Goal: Task Accomplishment & Management: Use online tool/utility

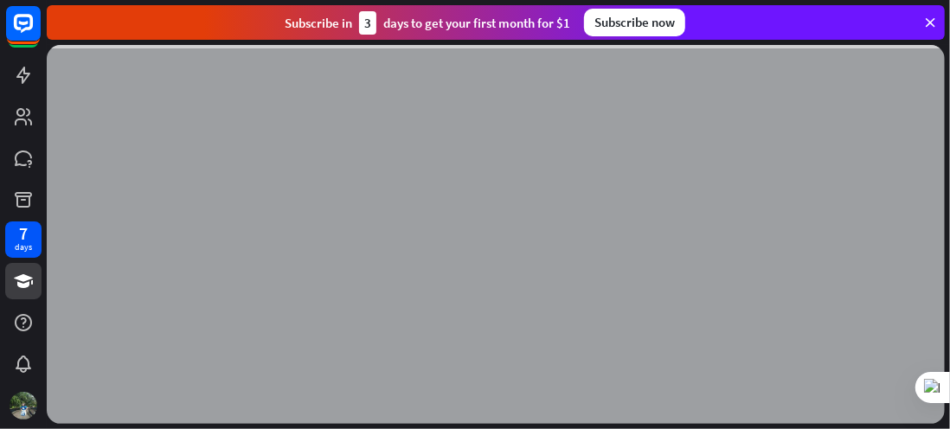
click at [928, 21] on icon at bounding box center [931, 23] width 16 height 16
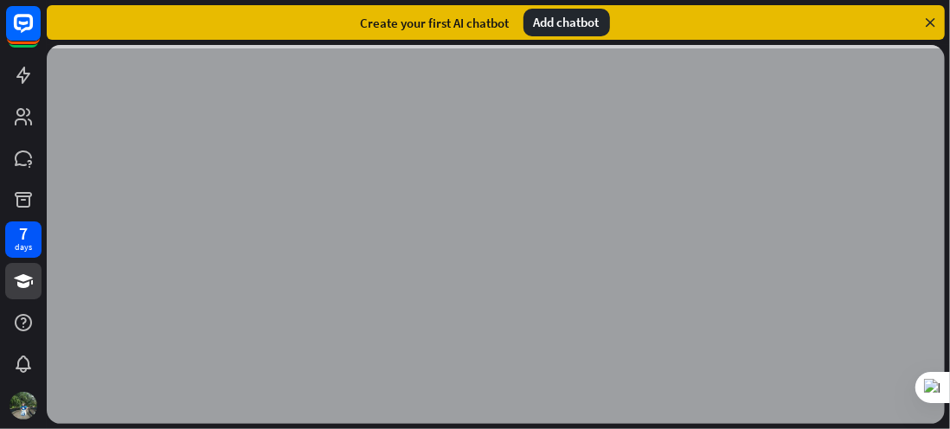
click at [581, 26] on div "Add chatbot" at bounding box center [567, 23] width 87 height 28
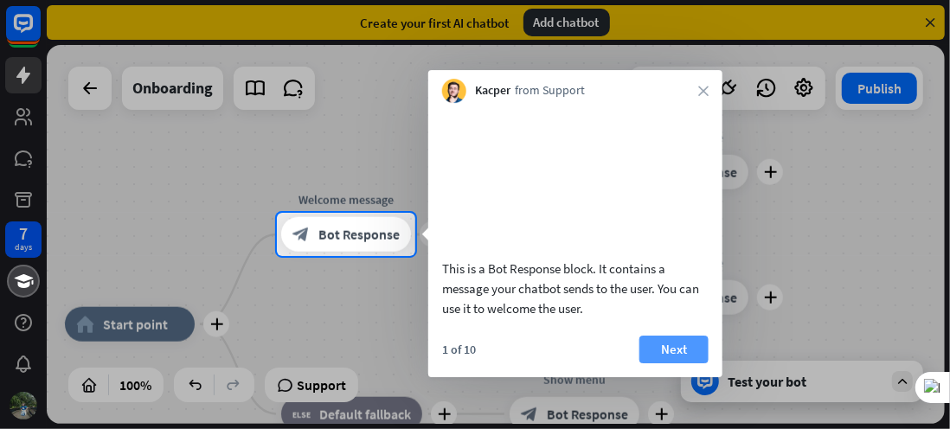
click at [670, 364] on button "Next" at bounding box center [674, 350] width 69 height 28
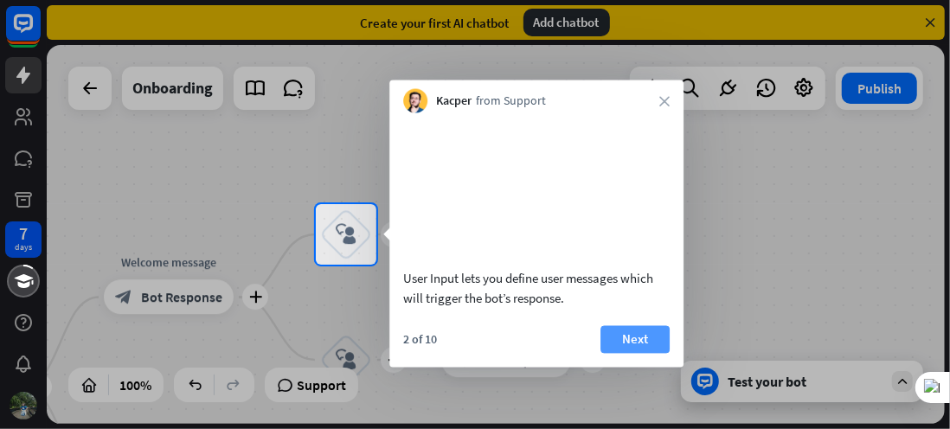
click at [635, 353] on button "Next" at bounding box center [635, 339] width 69 height 28
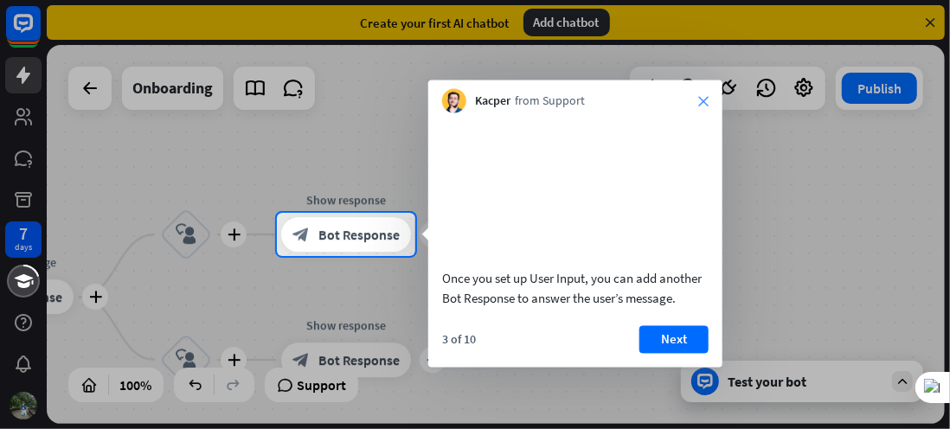
click at [699, 99] on icon "close" at bounding box center [704, 101] width 10 height 10
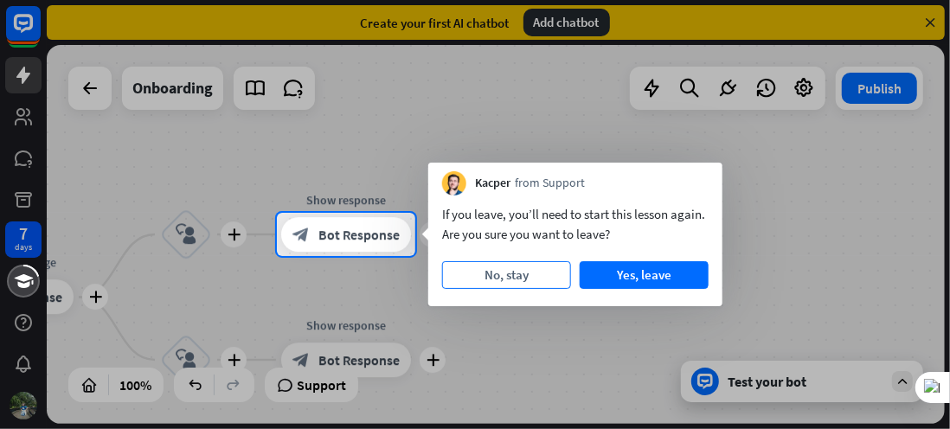
click at [526, 269] on button "No, stay" at bounding box center [506, 275] width 129 height 28
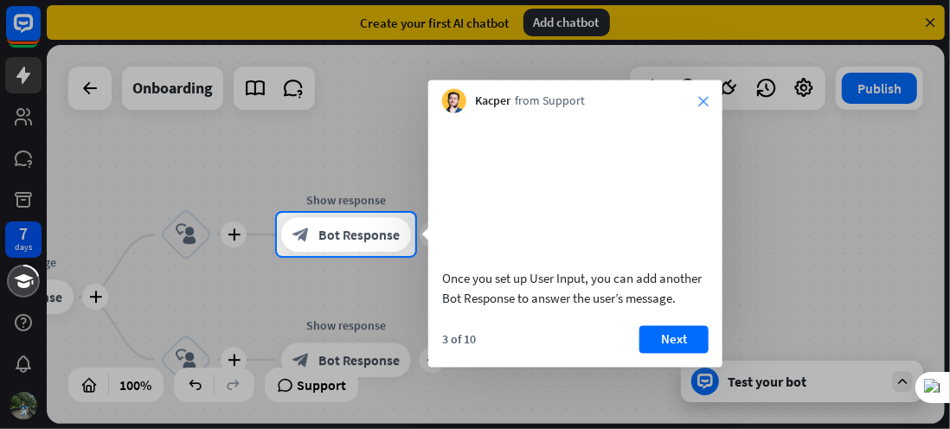
click at [706, 99] on icon "close" at bounding box center [704, 101] width 10 height 10
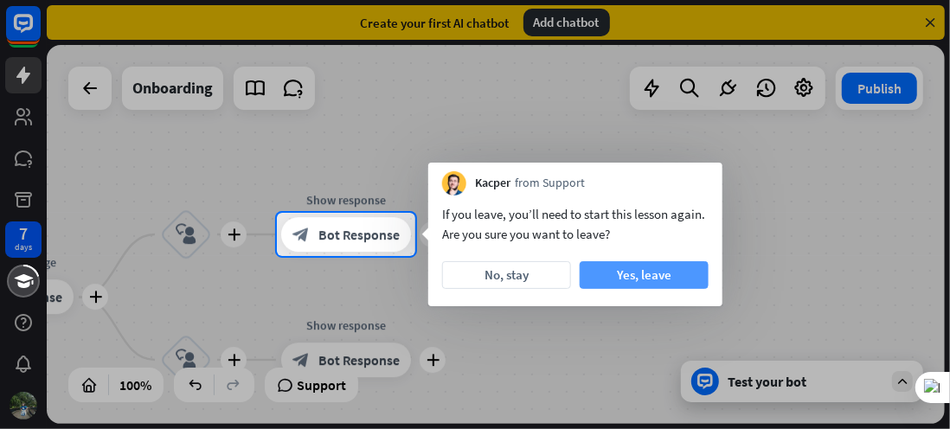
click at [640, 283] on button "Yes, leave" at bounding box center [644, 275] width 129 height 28
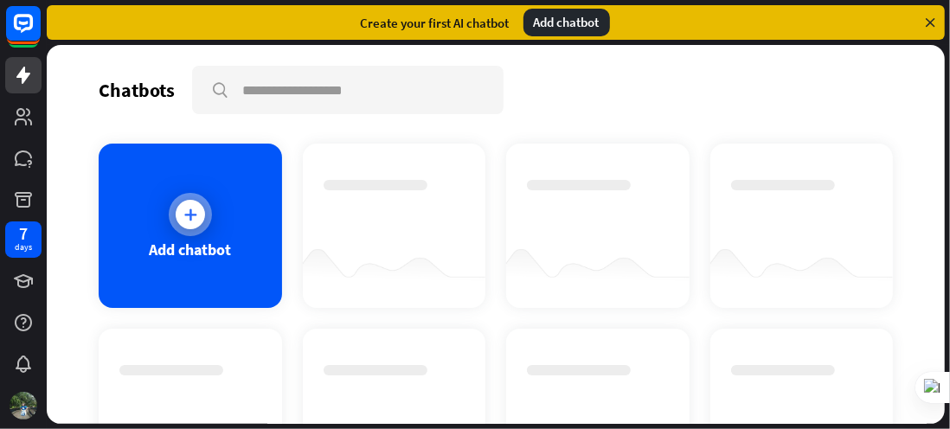
click at [192, 224] on div at bounding box center [190, 214] width 29 height 29
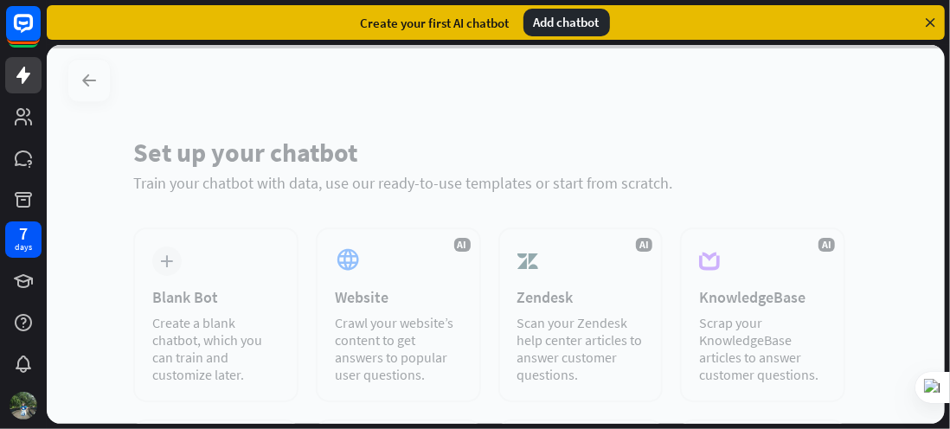
click at [560, 21] on div "Add chatbot" at bounding box center [567, 23] width 87 height 28
click at [930, 21] on icon at bounding box center [931, 23] width 16 height 16
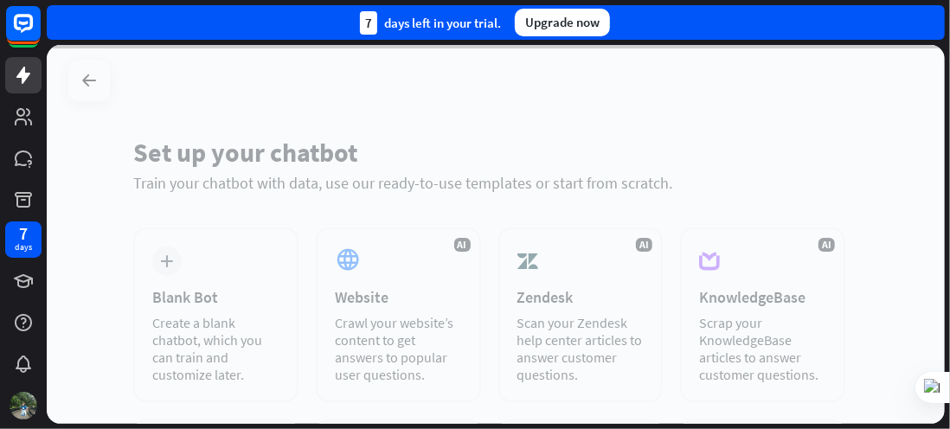
click at [86, 86] on div at bounding box center [496, 234] width 899 height 379
